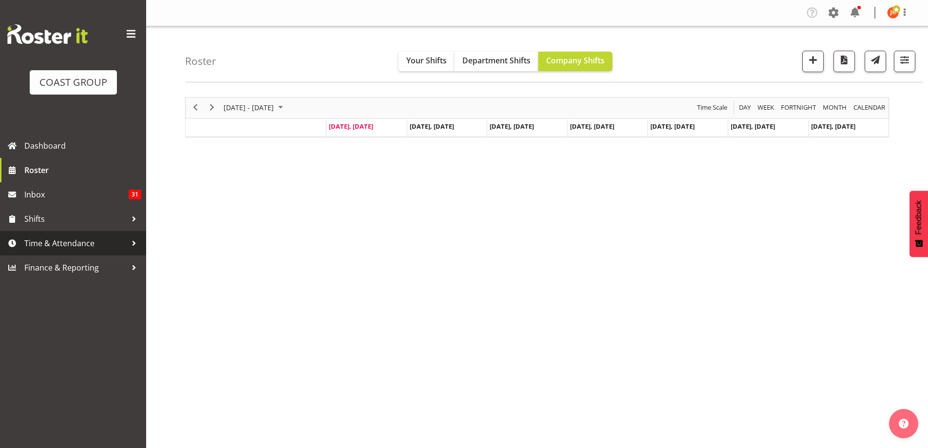
click at [62, 246] on span "Time & Attendance" at bounding box center [75, 243] width 102 height 15
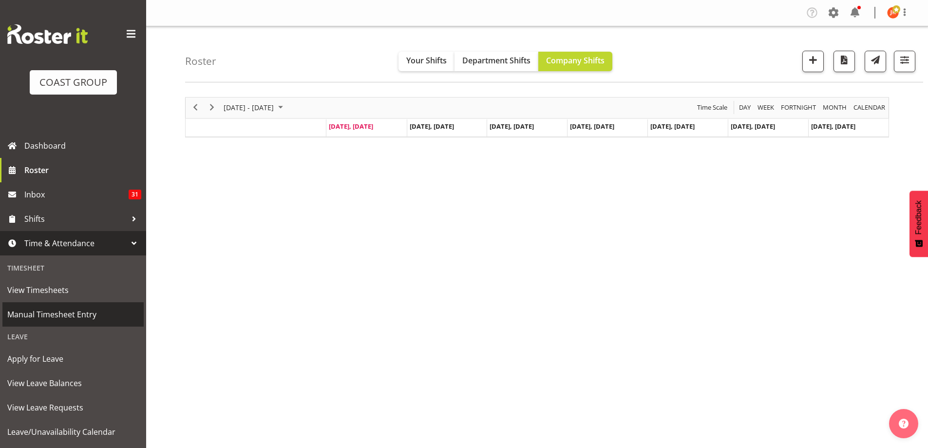
click at [55, 316] on span "Manual Timesheet Entry" at bounding box center [73, 314] width 132 height 15
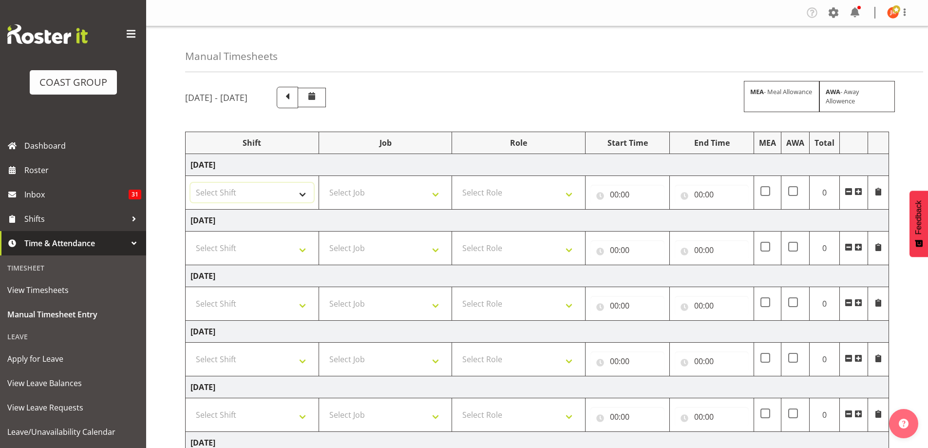
click at [304, 195] on select "Select Shift # Fieldays--Milwaukee. # Install Hutchwilco Boat Show at ASG. #AKL…" at bounding box center [252, 192] width 123 height 19
select select "39823"
click at [191, 183] on select "Select Shift # Fieldays--Milwaukee. # Install Hutchwilco Boat Show at ASG. #AKL…" at bounding box center [252, 192] width 123 height 19
click at [391, 196] on select "Select Job 1 Carlton Events 1 Carlton Hamilton 1 Carlton Wellington 1 EHS WAREH…" at bounding box center [385, 192] width 123 height 19
select select "69"
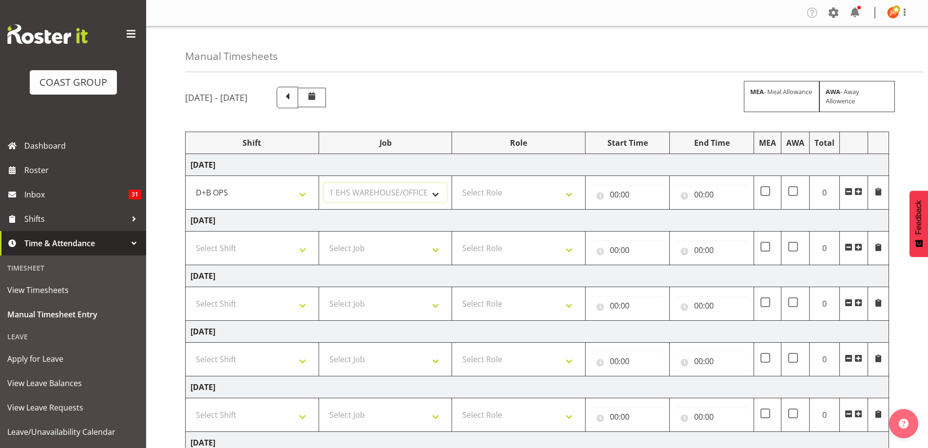
click at [324, 183] on select "Select Job 1 Carlton Events 1 Carlton Hamilton 1 Carlton Wellington 1 EHS WAREH…" at bounding box center [385, 192] width 123 height 19
click at [499, 189] on select "Select Role EHS AKL D+B" at bounding box center [518, 192] width 123 height 19
select select "194"
click at [457, 183] on select "Select Role EHS AKL D+B" at bounding box center [518, 192] width 123 height 19
click at [613, 192] on input "00:00" at bounding box center [628, 194] width 74 height 19
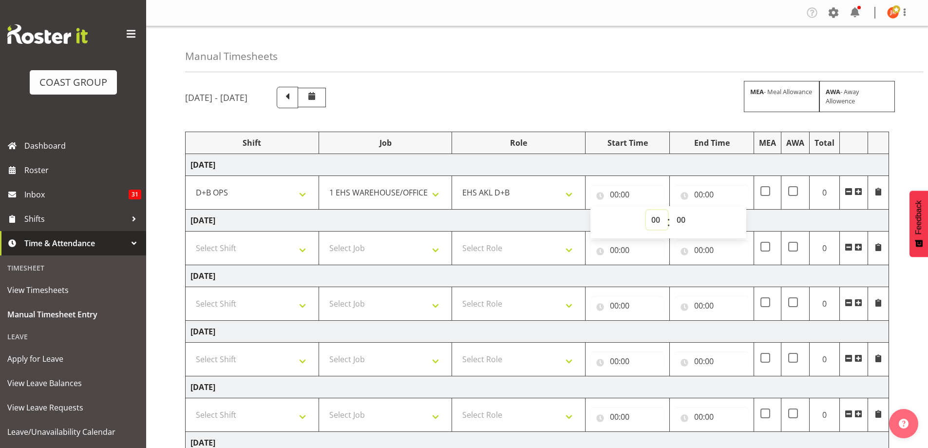
click at [655, 219] on select "00 01 02 03 04 05 06 07 08 09 10 11 12 13 14 15 16 17 18 19 20 21 22 23" at bounding box center [657, 219] width 22 height 19
select select "5"
click at [646, 210] on select "00 01 02 03 04 05 06 07 08 09 10 11 12 13 14 15 16 17 18 19 20 21 22 23" at bounding box center [657, 219] width 22 height 19
type input "05:00"
click at [682, 218] on select "00 01 02 03 04 05 06 07 08 09 10 11 12 13 14 15 16 17 18 19 20 21 22 23 24 25 2…" at bounding box center [682, 219] width 22 height 19
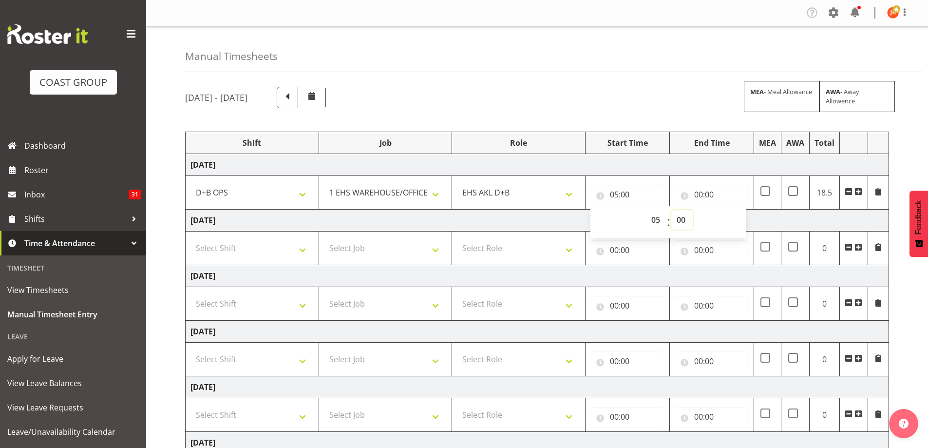
select select "30"
click at [671, 210] on select "00 01 02 03 04 05 06 07 08 09 10 11 12 13 14 15 16 17 18 19 20 21 22 23 24 25 2…" at bounding box center [682, 219] width 22 height 19
type input "05:30"
click at [697, 193] on input "00:00" at bounding box center [712, 194] width 74 height 19
click at [738, 218] on select "00 01 02 03 04 05 06 07 08 09 10 11 12 13 14 15 16 17 18 19 20 21 22 23" at bounding box center [741, 219] width 22 height 19
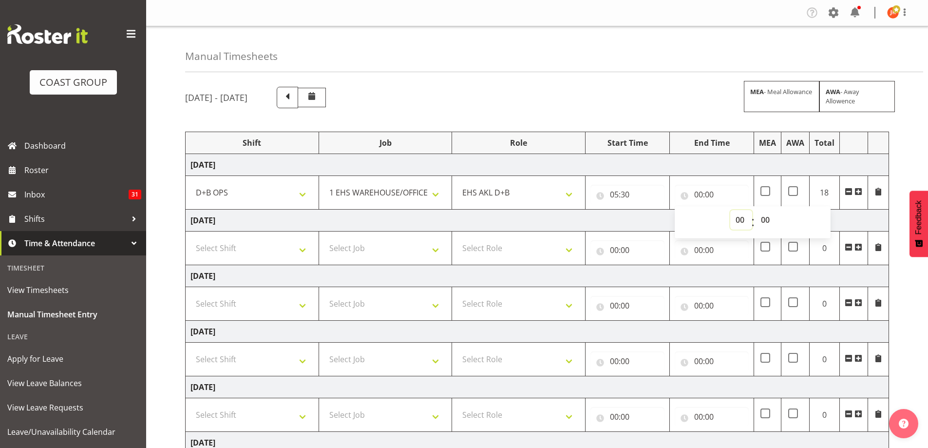
select select "15"
click at [730, 210] on select "00 01 02 03 04 05 06 07 08 09 10 11 12 13 14 15 16 17 18 19 20 21 22 23" at bounding box center [741, 219] width 22 height 19
type input "15:00"
click at [307, 250] on select "Select Shift # Fieldays--Milwaukee. # Install Hutchwilco Boat Show at ASG. #AKL…" at bounding box center [252, 247] width 123 height 19
select select "39823"
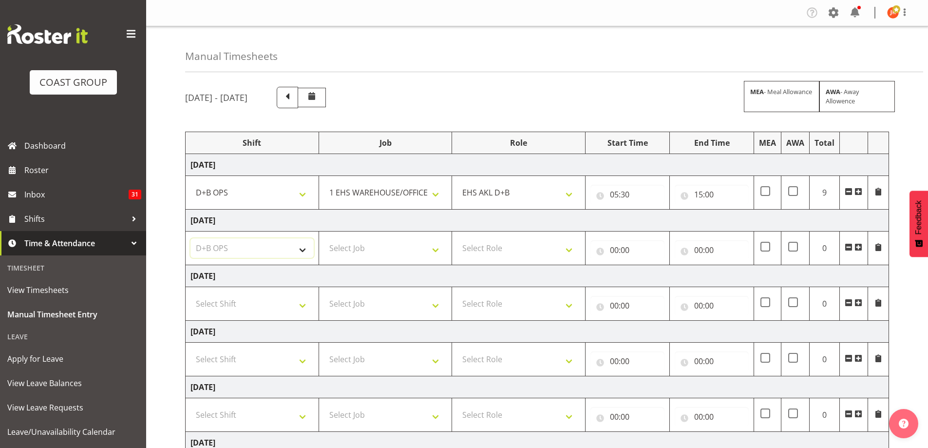
click at [191, 238] on select "Select Shift # Fieldays--Milwaukee. # Install Hutchwilco Boat Show at ASG. #AKL…" at bounding box center [252, 247] width 123 height 19
click at [389, 253] on select "Select Job 1 Carlton Events 1 Carlton Hamilton 1 Carlton Wellington 1 EHS WAREH…" at bounding box center [385, 247] width 123 height 19
select select "69"
click at [324, 238] on select "Select Job 1 Carlton Events 1 Carlton Hamilton 1 Carlton Wellington 1 EHS WAREH…" at bounding box center [385, 247] width 123 height 19
click at [533, 250] on select "Select Role EHS AKL D+B" at bounding box center [518, 247] width 123 height 19
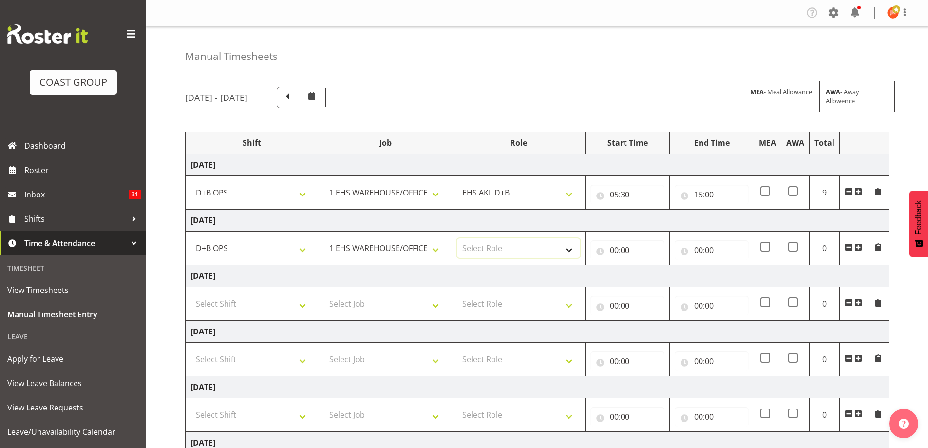
select select "194"
click at [457, 238] on select "Select Role EHS AKL D+B" at bounding box center [518, 247] width 123 height 19
click at [616, 248] on input "00:00" at bounding box center [628, 249] width 74 height 19
click at [655, 276] on select "00 01 02 03 04 05 06 07 08 09 10 11 12 13 14 15 16 17 18 19 20 21 22 23" at bounding box center [657, 275] width 22 height 19
select select "6"
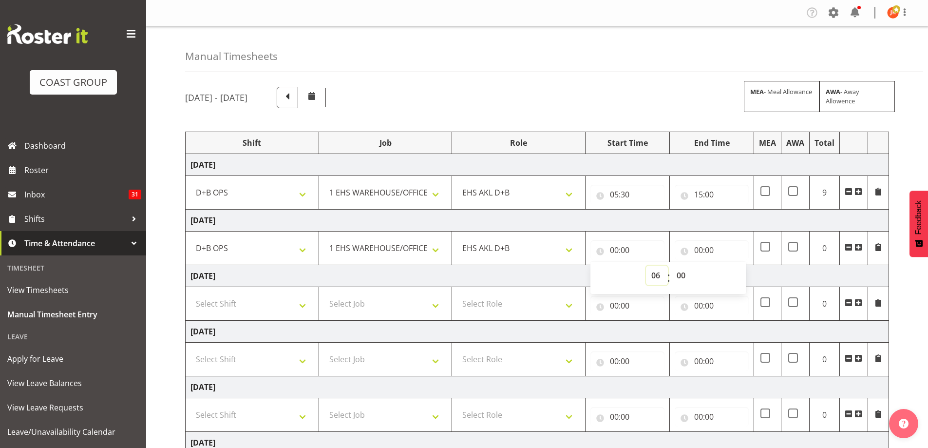
click at [646, 266] on select "00 01 02 03 04 05 06 07 08 09 10 11 12 13 14 15 16 17 18 19 20 21 22 23" at bounding box center [657, 275] width 22 height 19
type input "06:00"
click at [702, 248] on input "00:00" at bounding box center [712, 249] width 74 height 19
click at [741, 273] on select "00 01 02 03 04 05 06 07 08 09 10 11 12 13 14 15 16 17 18 19 20 21 22 23" at bounding box center [741, 275] width 22 height 19
select select "15"
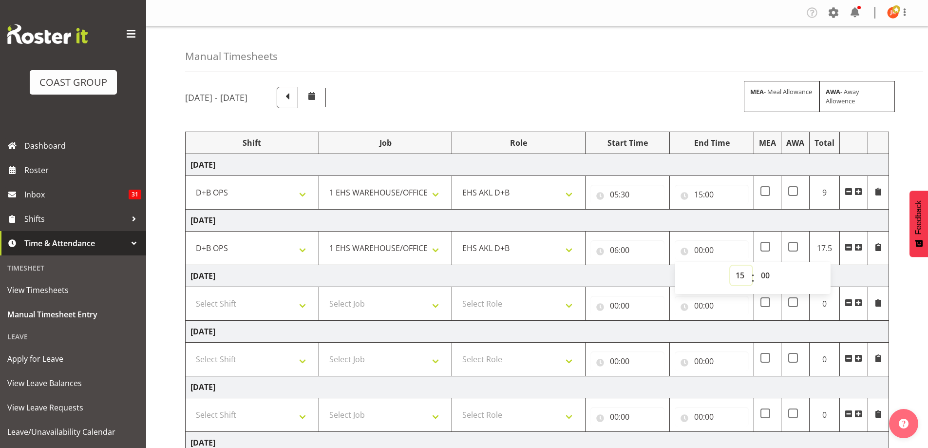
click at [730, 266] on select "00 01 02 03 04 05 06 07 08 09 10 11 12 13 14 15 16 17 18 19 20 21 22 23" at bounding box center [741, 275] width 22 height 19
type input "15:00"
click at [391, 274] on td "Friday 8th August 2025" at bounding box center [538, 276] width 704 height 22
click at [303, 308] on select "Select Shift # Fieldays--Milwaukee. # Install Hutchwilco Boat Show at ASG. #AKL…" at bounding box center [252, 303] width 123 height 19
select select "39823"
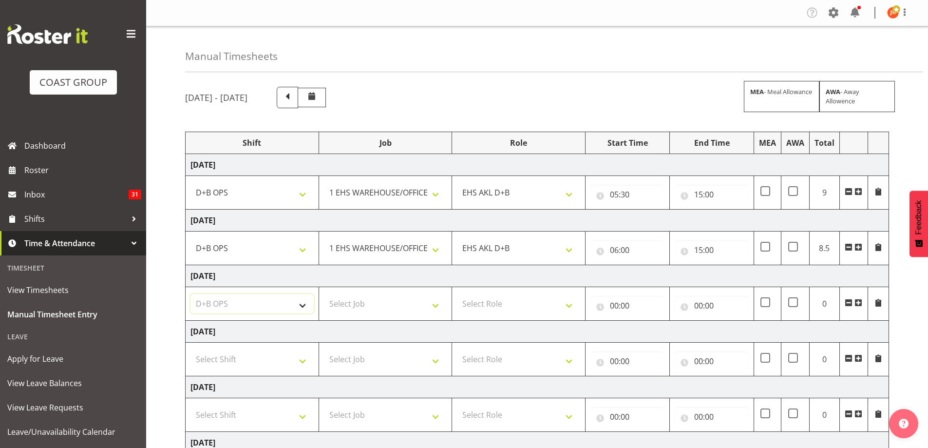
click at [191, 294] on select "Select Shift # Fieldays--Milwaukee. # Install Hutchwilco Boat Show at ASG. #AKL…" at bounding box center [252, 303] width 123 height 19
click at [401, 304] on select "Select Job 1 Carlton Events 1 Carlton Hamilton 1 Carlton Wellington 1 EHS WAREH…" at bounding box center [385, 303] width 123 height 19
select select "69"
click at [324, 294] on select "Select Job 1 Carlton Events 1 Carlton Hamilton 1 Carlton Wellington 1 EHS WAREH…" at bounding box center [385, 303] width 123 height 19
click at [508, 305] on select "Select Role EHS AKL D+B" at bounding box center [518, 303] width 123 height 19
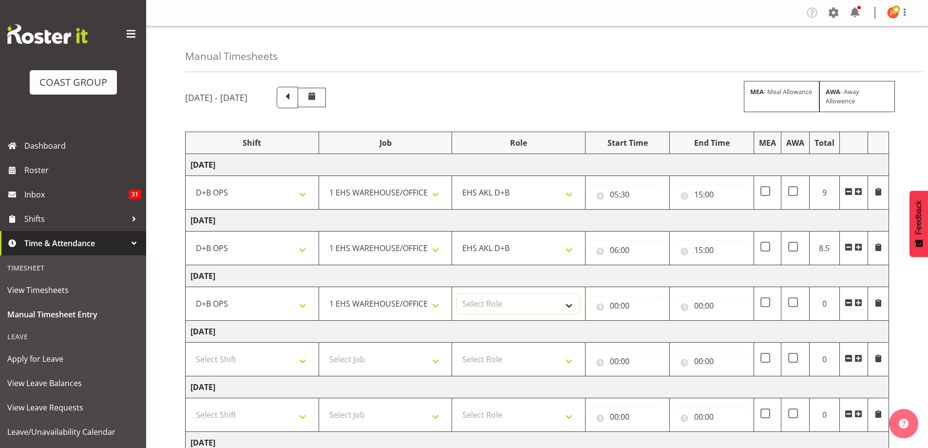
select select "194"
click at [457, 294] on select "Select Role EHS AKL D+B" at bounding box center [518, 303] width 123 height 19
click at [623, 306] on input "00:00" at bounding box center [628, 305] width 74 height 19
click at [653, 335] on select "00 01 02 03 04 05 06 07 08 09 10 11 12 13 14 15 16 17 18 19 20 21 22 23" at bounding box center [657, 330] width 22 height 19
select select "6"
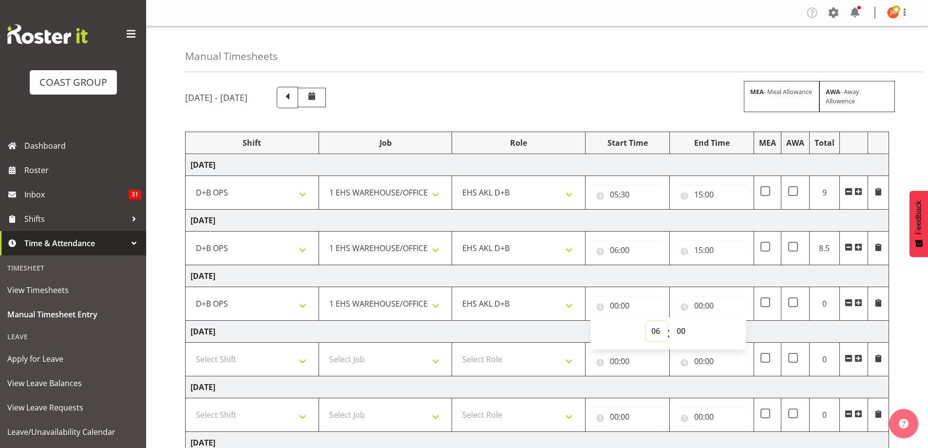
click at [646, 321] on select "00 01 02 03 04 05 06 07 08 09 10 11 12 13 14 15 16 17 18 19 20 21 22 23" at bounding box center [657, 330] width 22 height 19
type input "06:00"
click at [698, 304] on input "00:00" at bounding box center [712, 305] width 74 height 19
click at [735, 333] on select "00 01 02 03 04 05 06 07 08 09 10 11 12 13 14 15 16 17 18 19 20 21 22 23" at bounding box center [741, 330] width 22 height 19
select select "14"
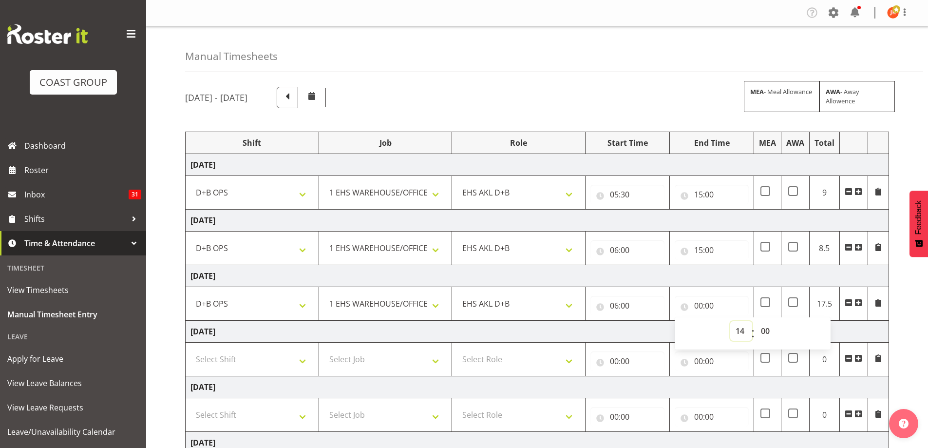
click at [730, 321] on select "00 01 02 03 04 05 06 07 08 09 10 11 12 13 14 15 16 17 18 19 20 21 22 23" at bounding box center [741, 330] width 22 height 19
type input "14:00"
click at [766, 329] on select "00 01 02 03 04 05 06 07 08 09 10 11 12 13 14 15 16 17 18 19 20 21 22 23 24 25 2…" at bounding box center [767, 330] width 22 height 19
click at [743, 332] on select "00 01 02 03 04 05 06 07 08 09 10 11 12 13 14 15 16 17 18 19 20 21 22 23" at bounding box center [741, 330] width 22 height 19
select select "15"
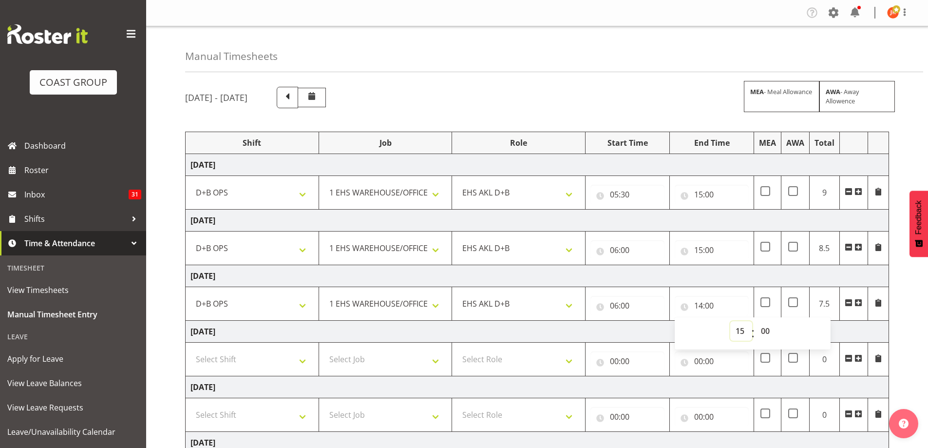
click at [730, 321] on select "00 01 02 03 04 05 06 07 08 09 10 11 12 13 14 15 16 17 18 19 20 21 22 23" at bounding box center [741, 330] width 22 height 19
type input "15:00"
click at [610, 332] on td "Saturday 9th August 2025" at bounding box center [538, 332] width 704 height 22
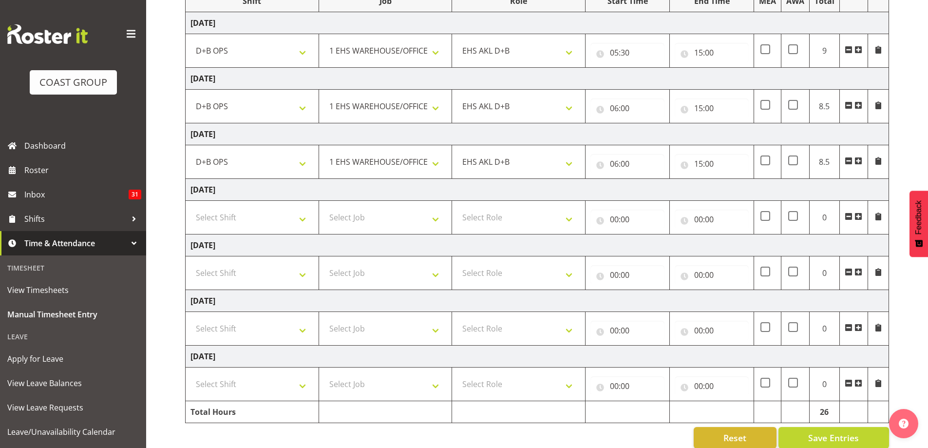
scroll to position [146, 0]
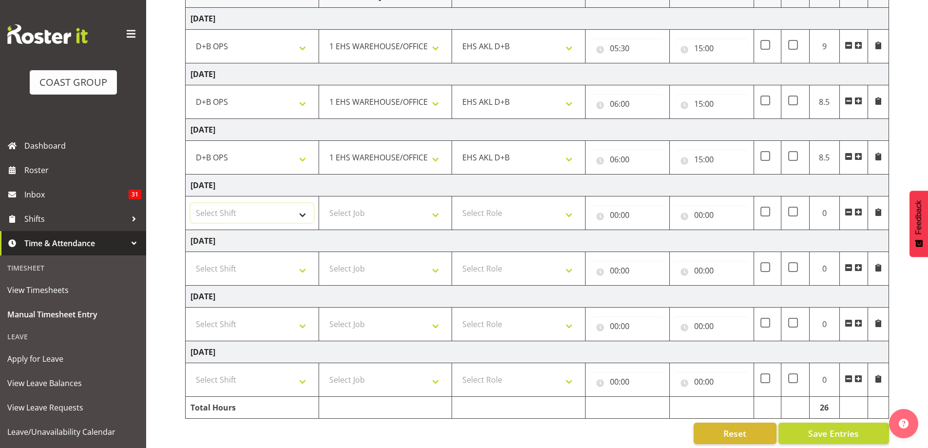
click at [299, 216] on select "Select Shift # Fieldays--Milwaukee. # Install Hutchwilco Boat Show at ASG. #AKL…" at bounding box center [252, 212] width 123 height 19
select select "39823"
click at [191, 203] on select "Select Shift # Fieldays--Milwaukee. # Install Hutchwilco Boat Show at ASG. #AKL…" at bounding box center [252, 212] width 123 height 19
click at [383, 210] on select "Select Job 1 Carlton Events 1 Carlton Hamilton 1 Carlton Wellington 1 EHS WAREH…" at bounding box center [385, 212] width 123 height 19
select select "69"
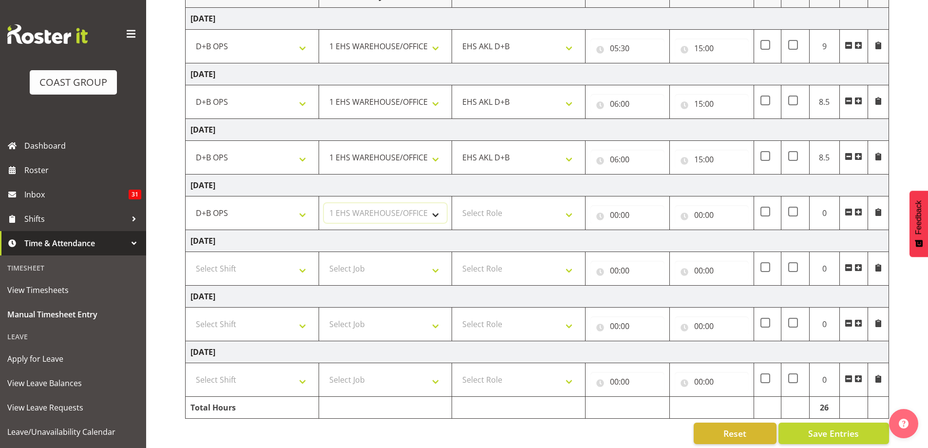
click at [324, 203] on select "Select Job 1 Carlton Events 1 Carlton Hamilton 1 Carlton Wellington 1 EHS WAREH…" at bounding box center [385, 212] width 123 height 19
click at [528, 210] on select "Select Role EHS AKL D+B" at bounding box center [518, 212] width 123 height 19
select select "194"
click at [457, 203] on select "Select Role EHS AKL D+B" at bounding box center [518, 212] width 123 height 19
click at [627, 211] on input "00:00" at bounding box center [628, 214] width 74 height 19
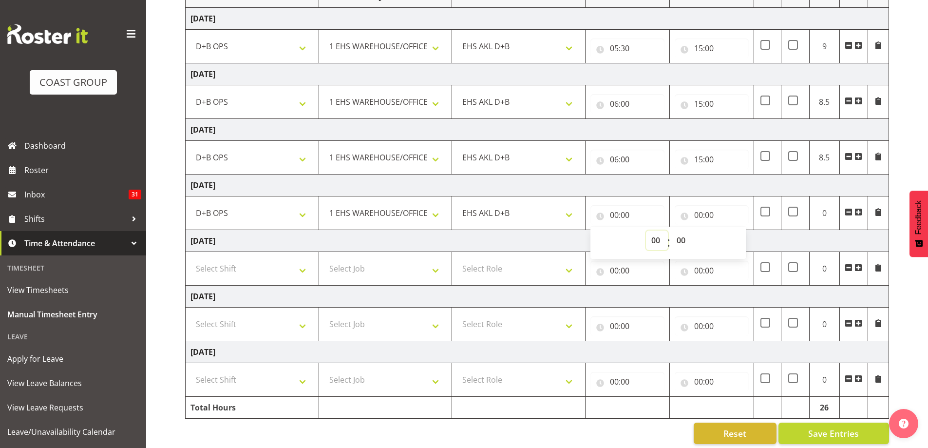
click at [655, 242] on select "00 01 02 03 04 05 06 07 08 09 10 11 12 13 14 15 16 17 18 19 20 21 22 23" at bounding box center [657, 239] width 22 height 19
select select "8"
click at [646, 230] on select "00 01 02 03 04 05 06 07 08 09 10 11 12 13 14 15 16 17 18 19 20 21 22 23" at bounding box center [657, 239] width 22 height 19
type input "08:00"
click at [697, 216] on input "00:00" at bounding box center [712, 214] width 74 height 19
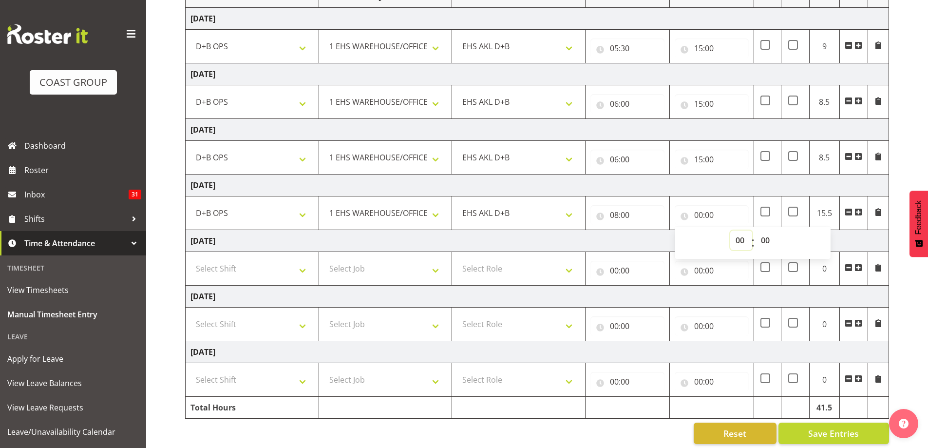
click at [742, 244] on select "00 01 02 03 04 05 06 07 08 09 10 11 12 13 14 15 16 17 18 19 20 21 22 23" at bounding box center [741, 239] width 22 height 19
select select "12"
click at [730, 230] on select "00 01 02 03 04 05 06 07 08 09 10 11 12 13 14 15 16 17 18 19 20 21 22 23" at bounding box center [741, 239] width 22 height 19
type input "12:00"
click at [643, 239] on td "Sunday 10th August 2025" at bounding box center [538, 241] width 704 height 22
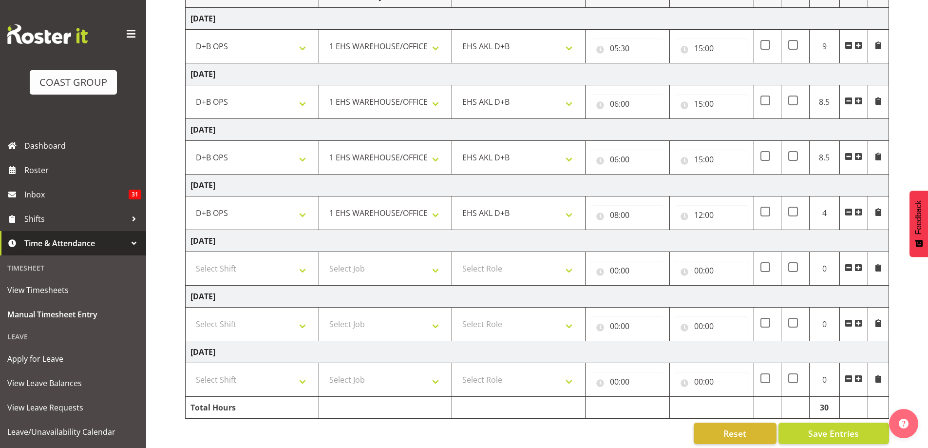
scroll to position [157, 0]
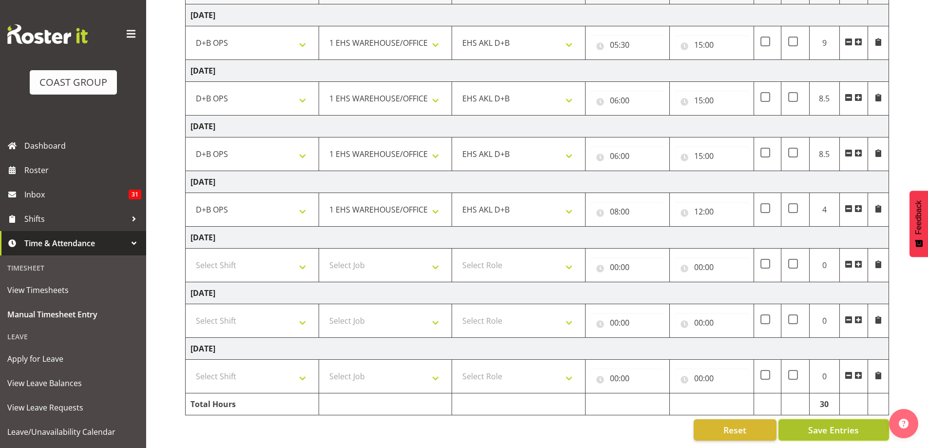
click at [823, 423] on span "Save Entries" at bounding box center [833, 429] width 51 height 13
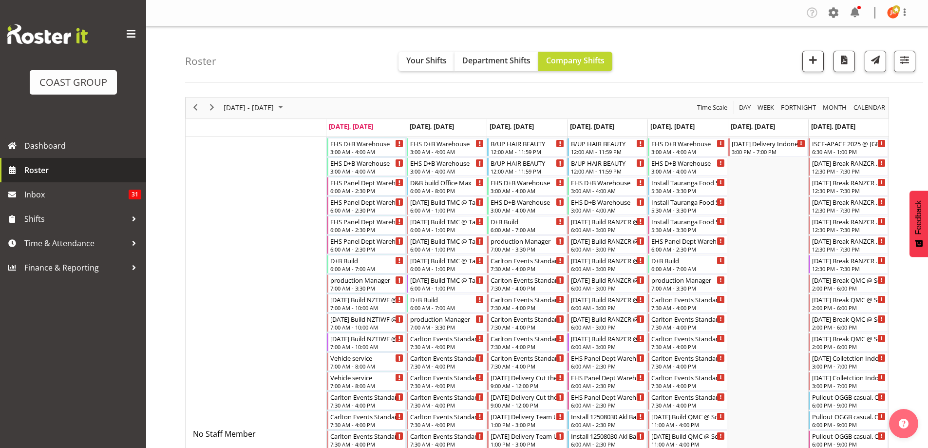
click at [67, 173] on span "Roster" at bounding box center [82, 170] width 117 height 15
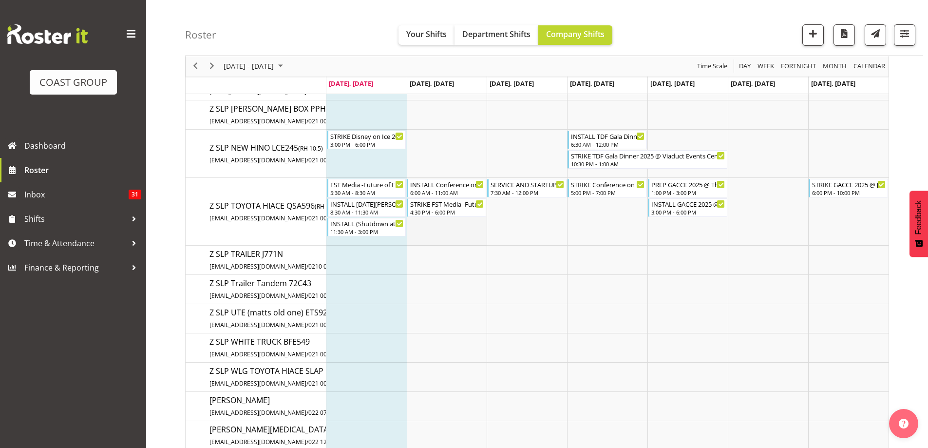
scroll to position [9673, 0]
